Goal: Find specific page/section: Find specific page/section

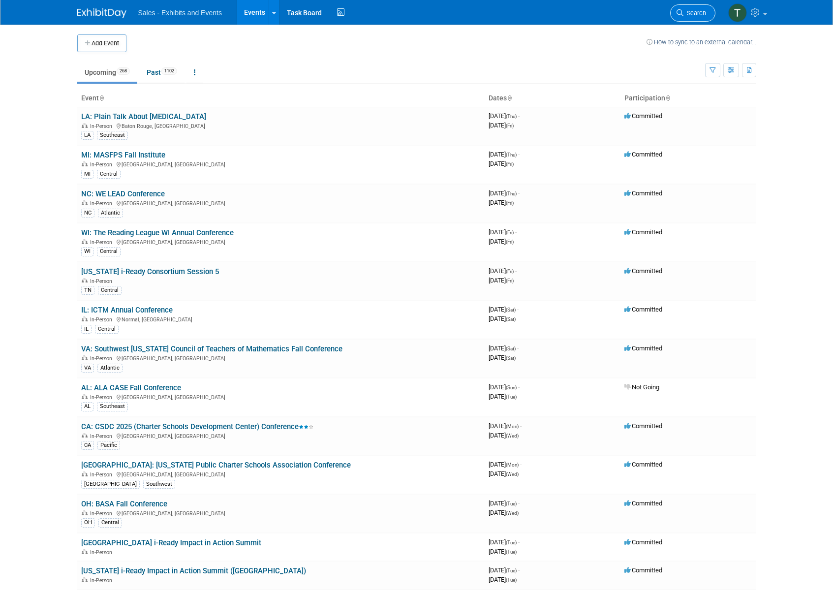
click at [698, 17] on link "Search" at bounding box center [692, 12] width 45 height 17
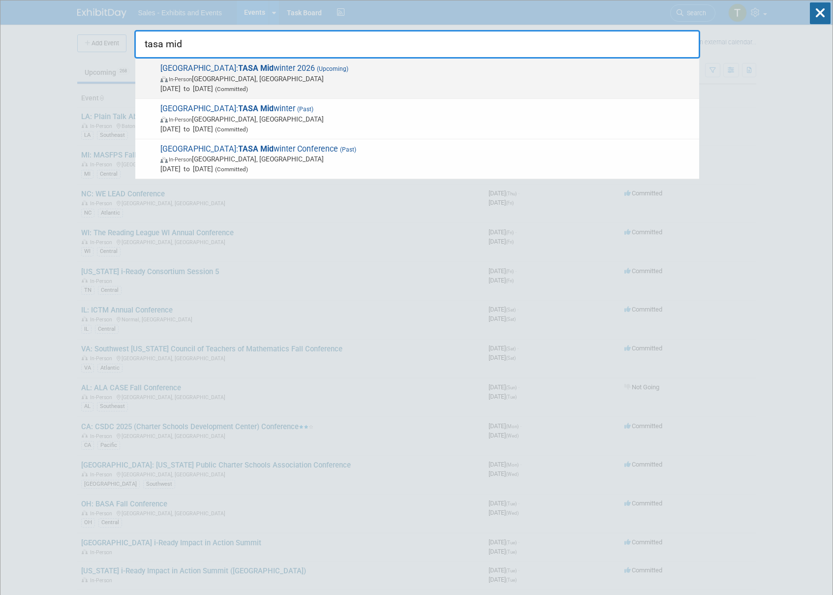
type input "tasa mid"
click at [289, 76] on span "In-Person [GEOGRAPHIC_DATA], [GEOGRAPHIC_DATA]" at bounding box center [427, 79] width 534 height 10
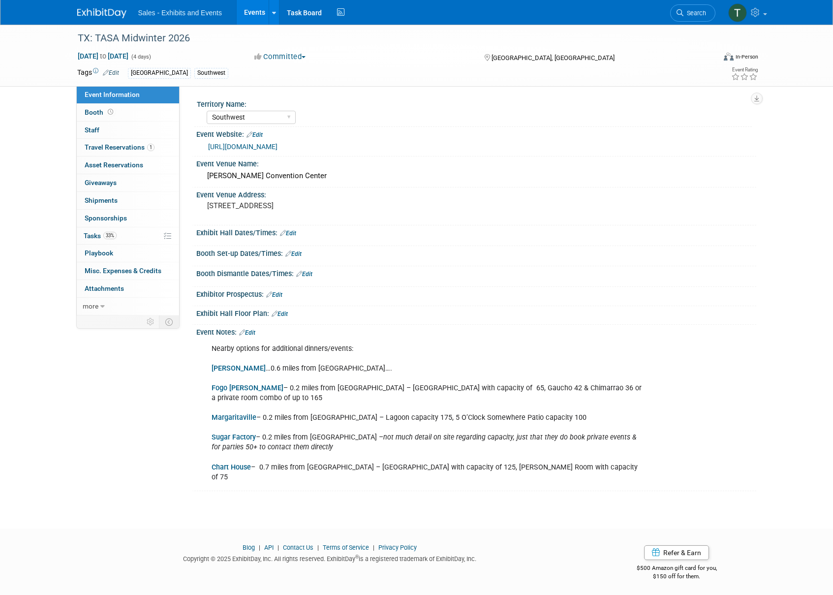
select select "Southwest"
click at [101, 127] on link "0 Staff 0" at bounding box center [128, 130] width 102 height 17
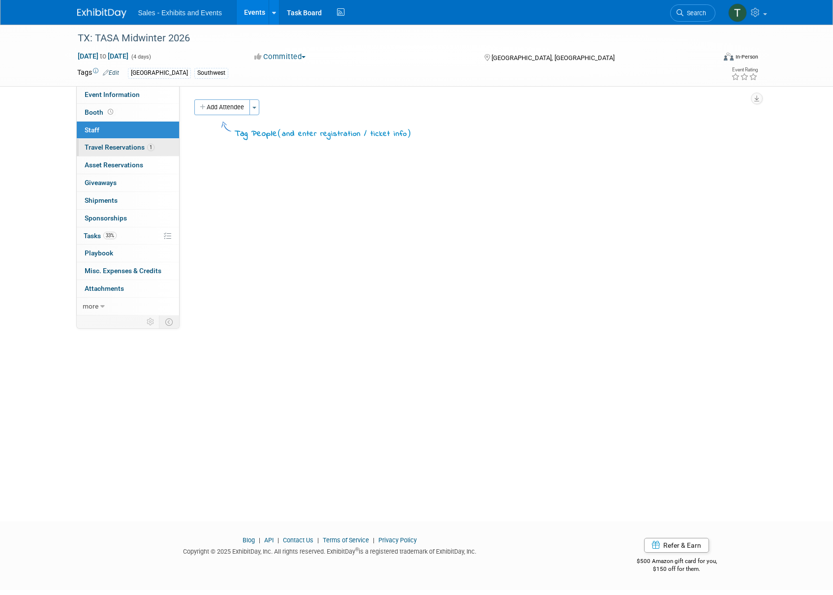
click at [100, 151] on link "1 Travel Reservations 1" at bounding box center [128, 147] width 102 height 17
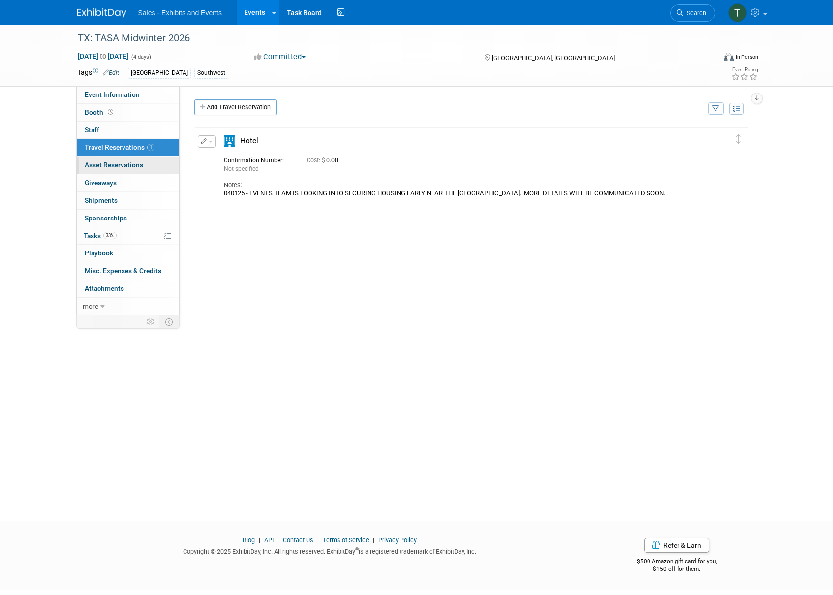
click at [97, 165] on span "Asset Reservations 0" at bounding box center [114, 165] width 59 height 8
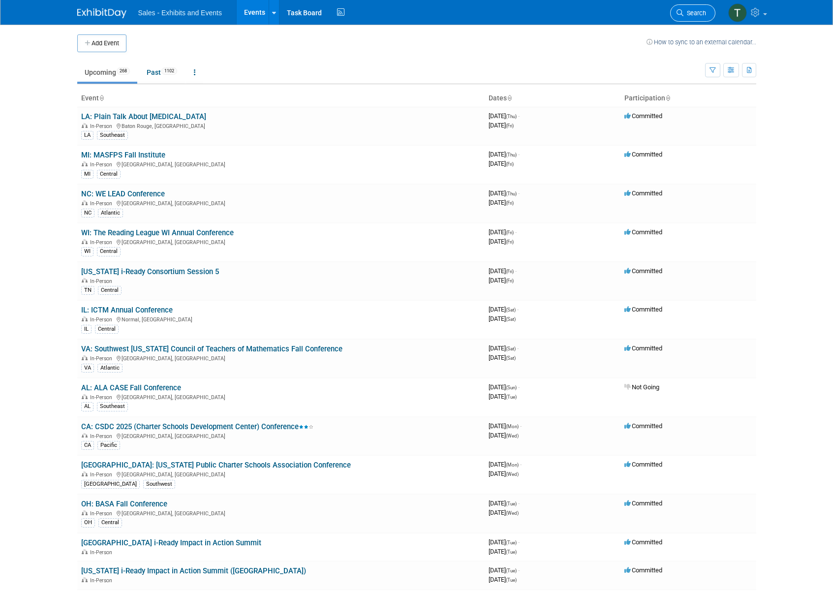
click at [692, 14] on span "Search" at bounding box center [694, 12] width 23 height 7
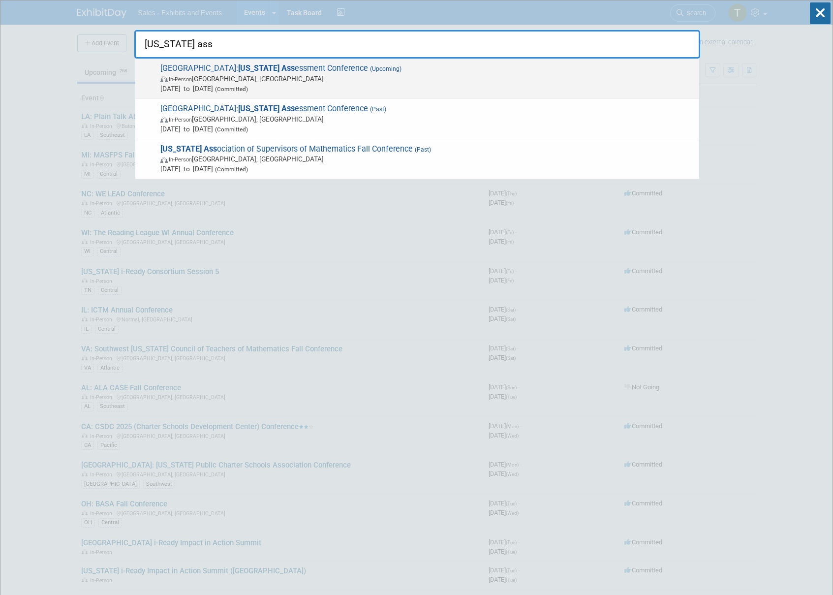
type input "texas ass"
click at [245, 81] on span "In-Person Round Rock, TX" at bounding box center [427, 79] width 534 height 10
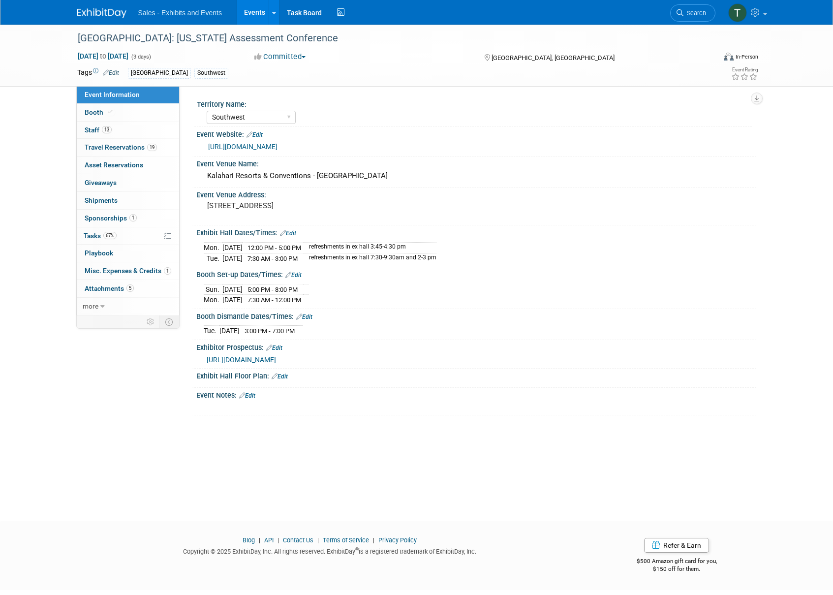
select select "Southwest"
click at [95, 130] on span "Staff 13" at bounding box center [98, 130] width 27 height 8
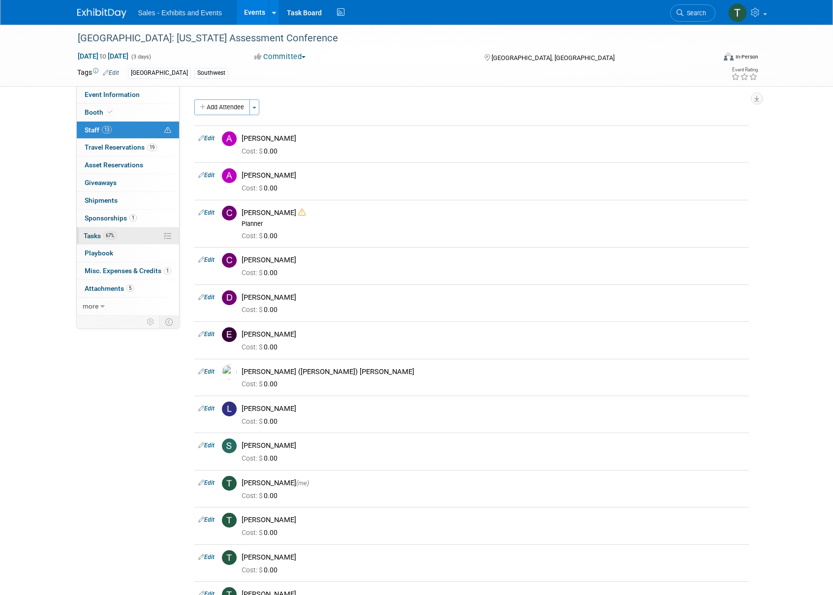
click at [93, 233] on span "Tasks 67%" at bounding box center [100, 236] width 33 height 8
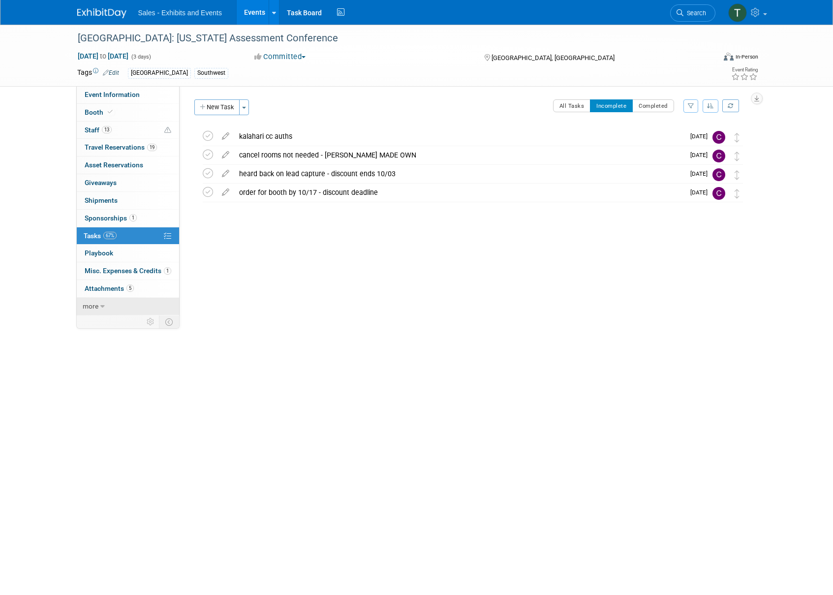
click at [97, 306] on span "more" at bounding box center [91, 306] width 16 height 8
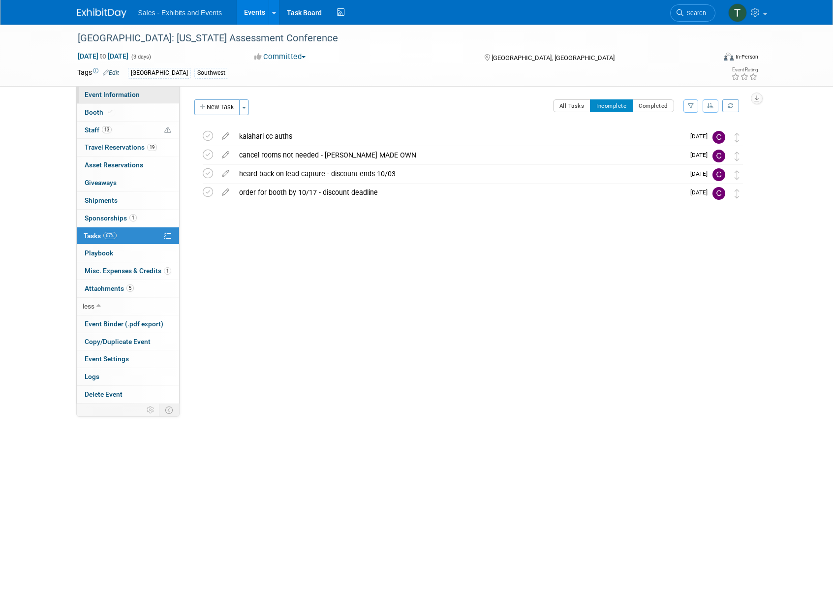
click at [89, 92] on span "Event Information" at bounding box center [112, 95] width 55 height 8
select select "Southwest"
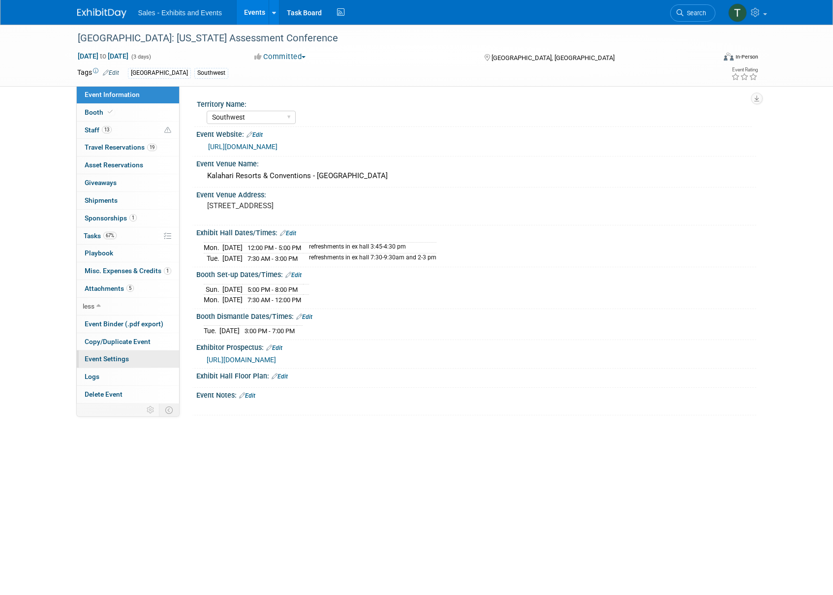
click at [106, 360] on span "Event Settings" at bounding box center [107, 359] width 44 height 8
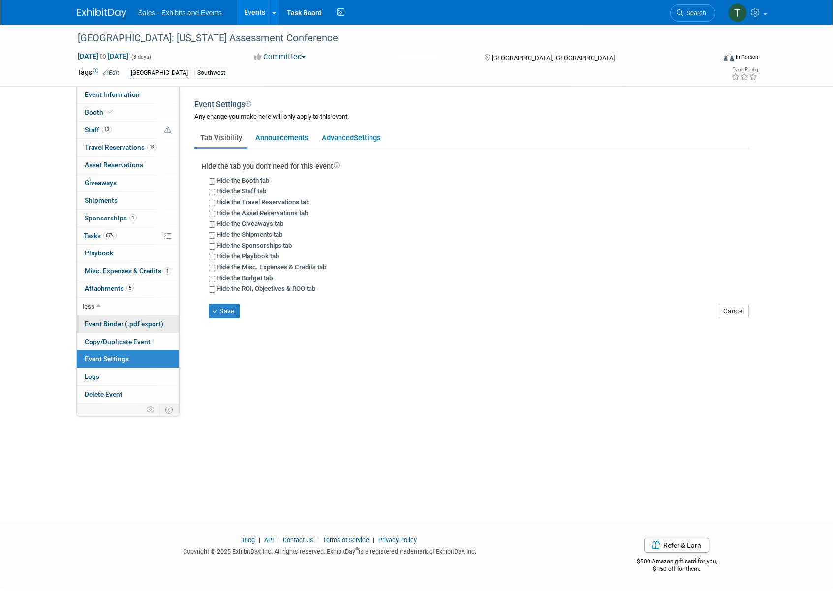
click at [105, 322] on span "Event Binder (.pdf export)" at bounding box center [124, 324] width 79 height 8
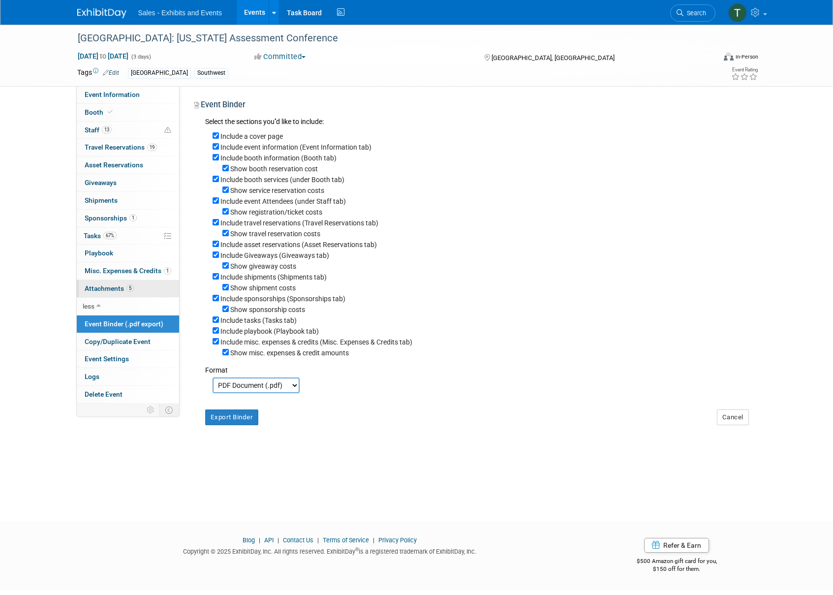
click at [127, 286] on span "5" at bounding box center [129, 287] width 7 height 7
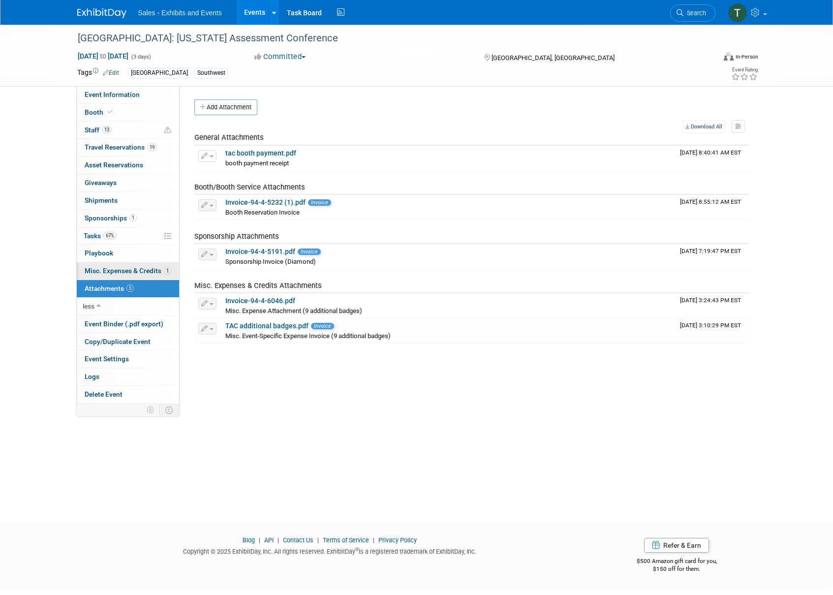
click at [115, 270] on span "Misc. Expenses & Credits 1" at bounding box center [128, 271] width 87 height 8
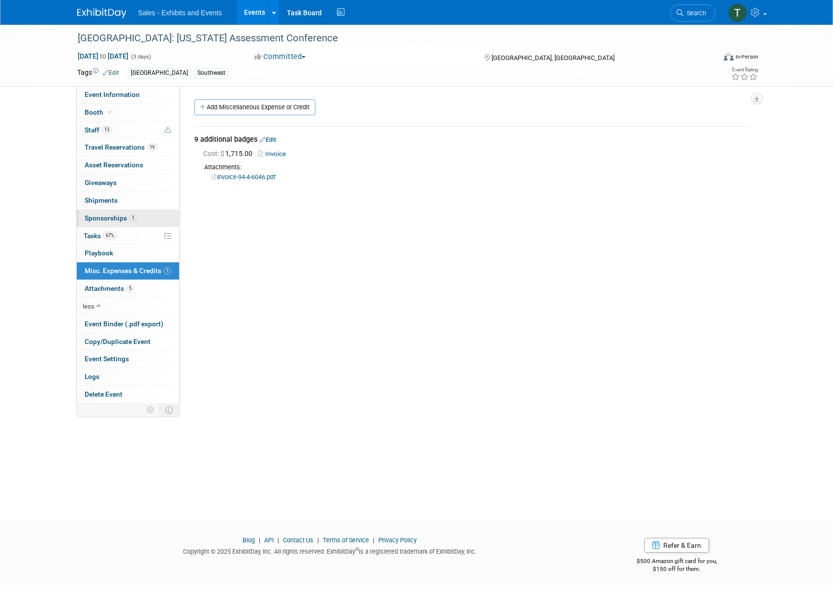
click at [102, 211] on link "1 Sponsorships 1" at bounding box center [128, 218] width 102 height 17
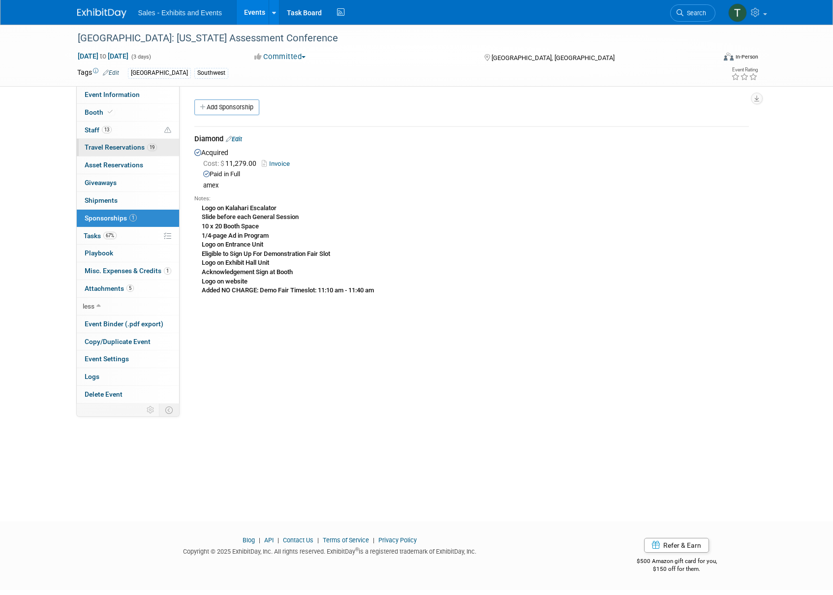
click at [112, 147] on span "Travel Reservations 19" at bounding box center [121, 147] width 72 height 8
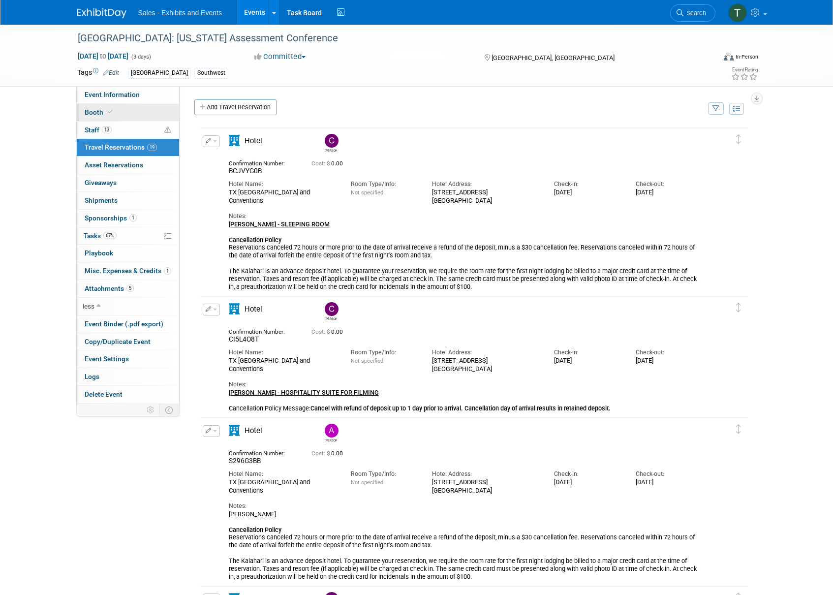
click at [130, 106] on link "Booth" at bounding box center [128, 112] width 102 height 17
